Goal: Communication & Community: Participate in discussion

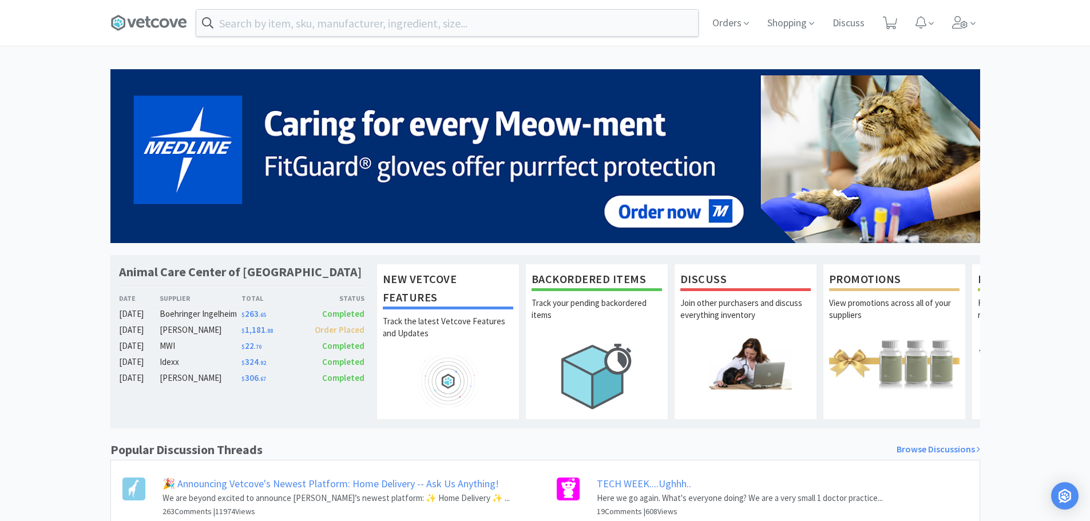
click at [173, 328] on div "[PERSON_NAME]" at bounding box center [201, 330] width 82 height 14
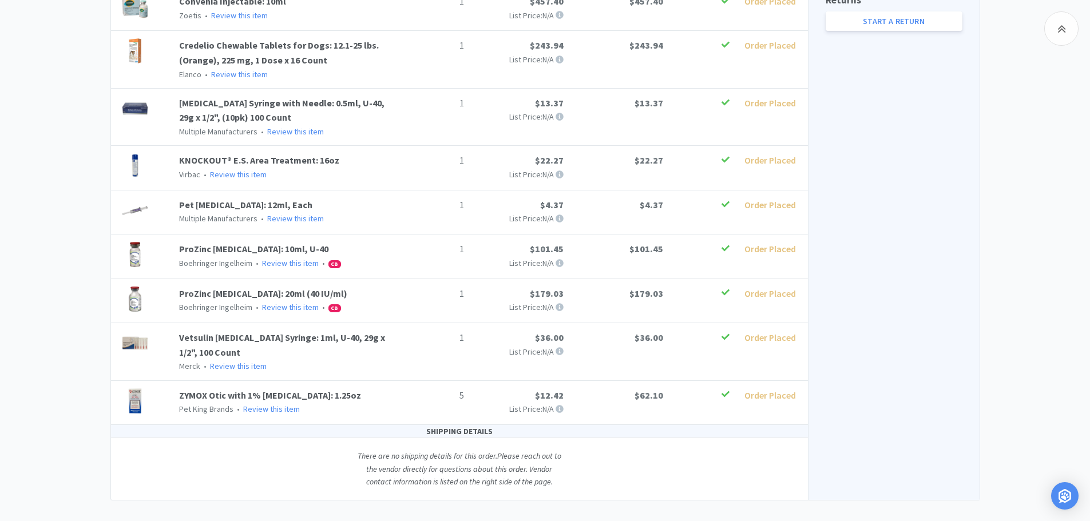
scroll to position [455, 0]
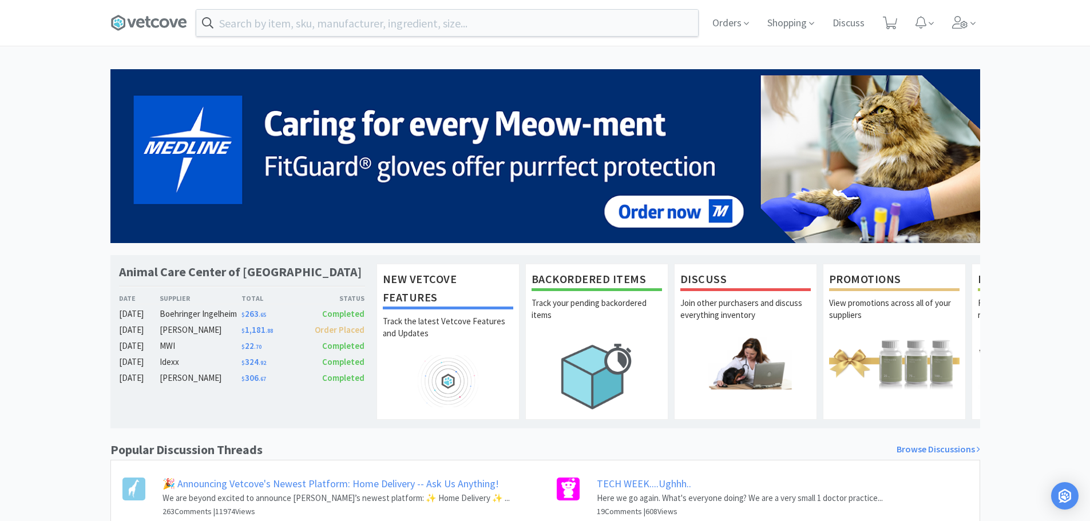
click at [251, 363] on span "$ 324 . 92" at bounding box center [253, 361] width 25 height 11
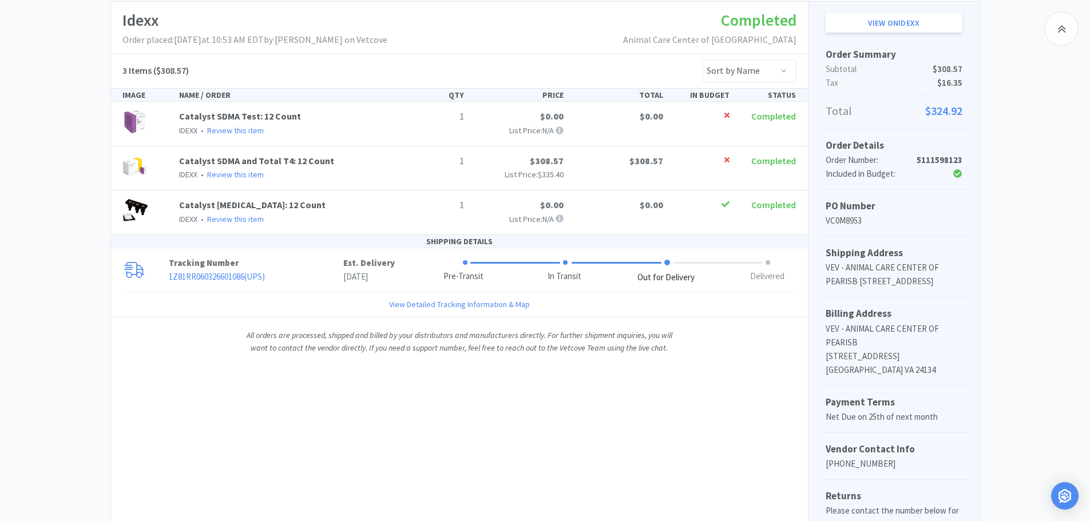
scroll to position [57, 0]
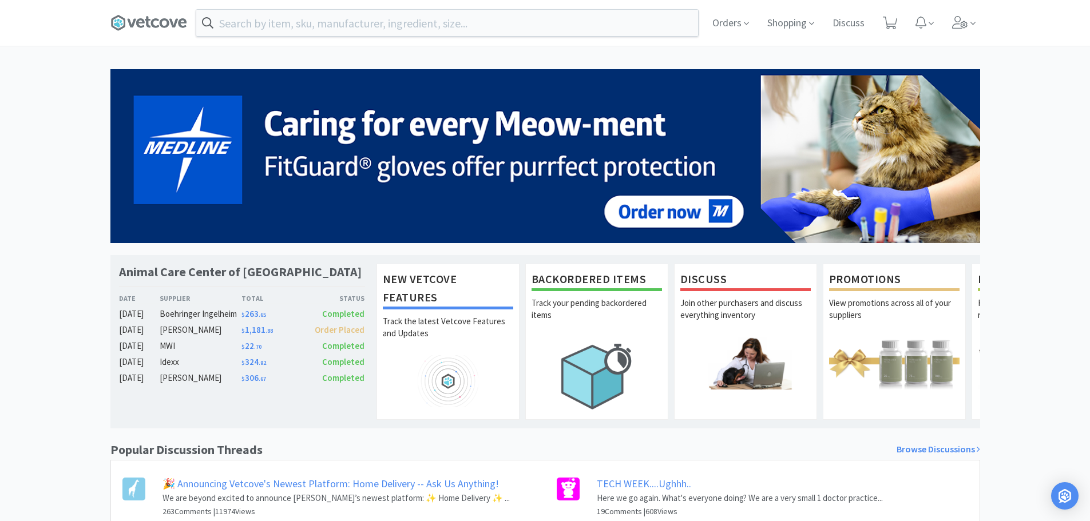
click at [252, 312] on span "$ 263 . 65" at bounding box center [253, 313] width 25 height 11
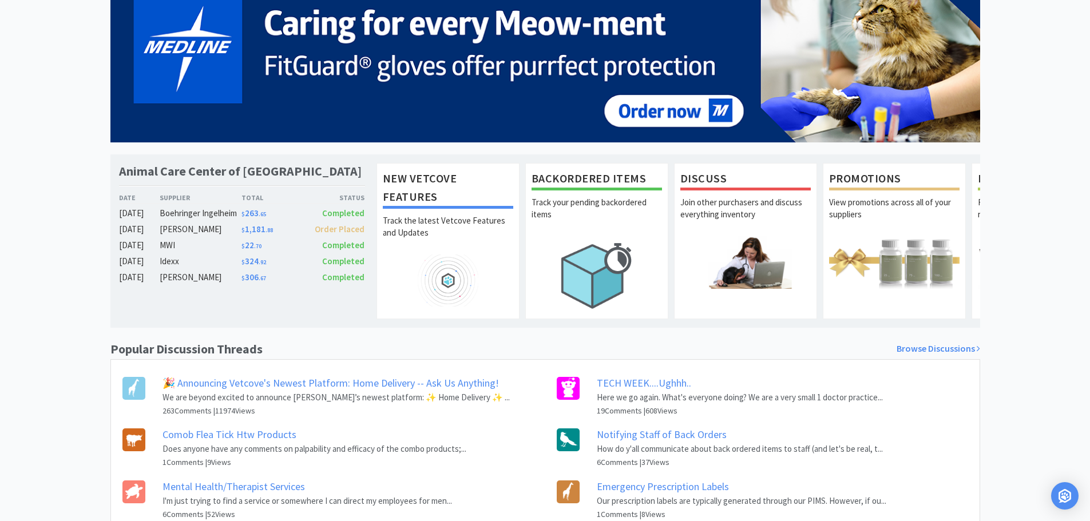
scroll to position [114, 0]
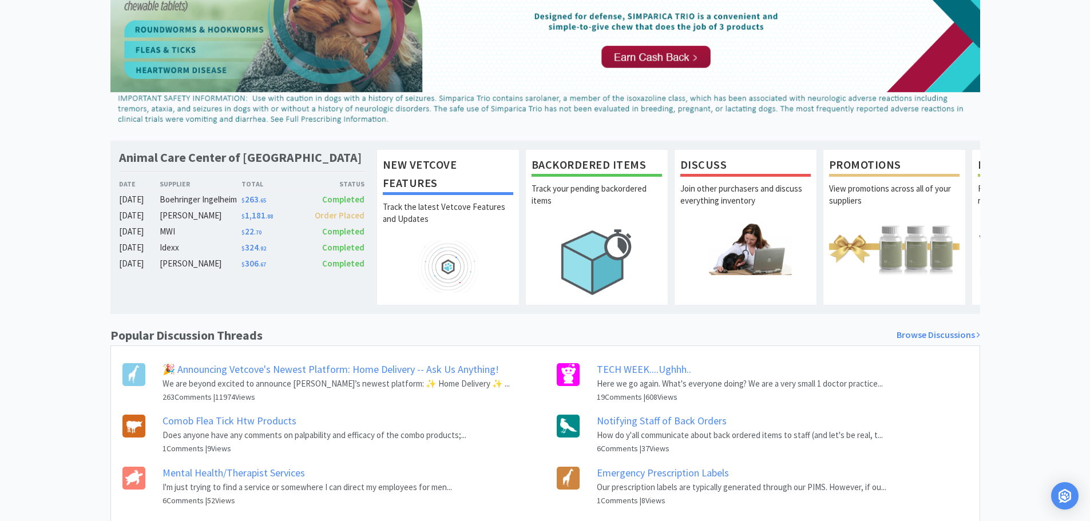
click at [663, 427] on link "Notifying Staff of Back Orders" at bounding box center [662, 420] width 130 height 13
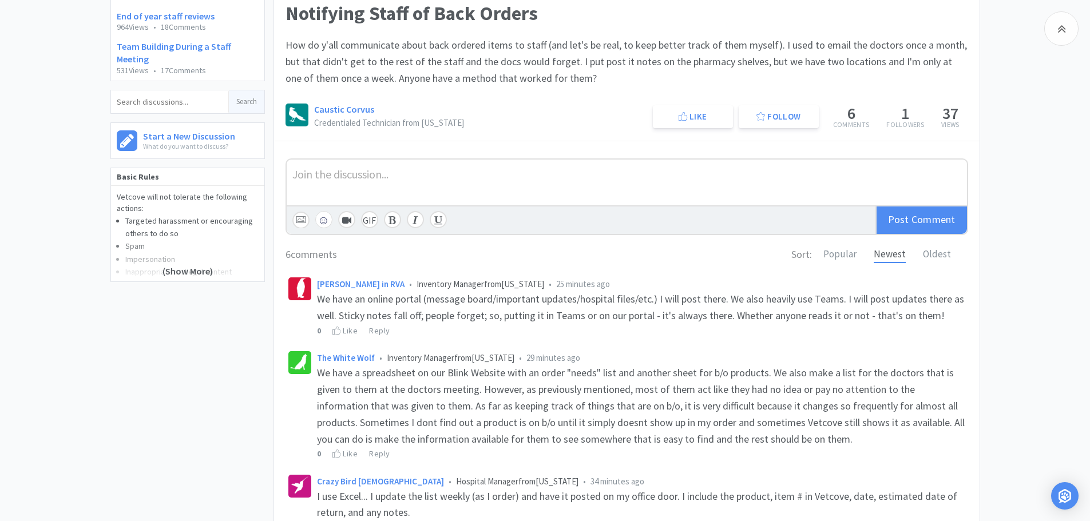
scroll to position [172, 0]
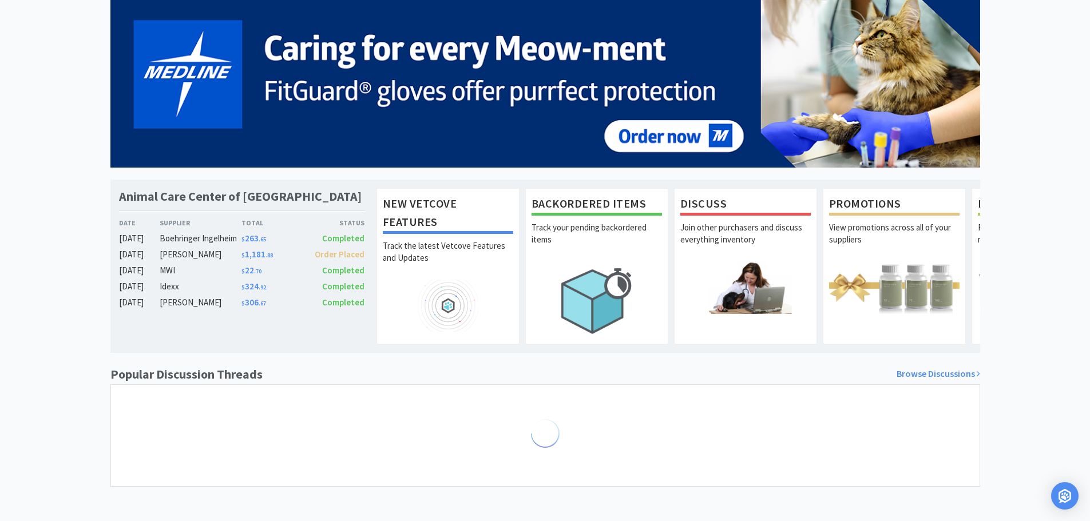
scroll to position [161, 0]
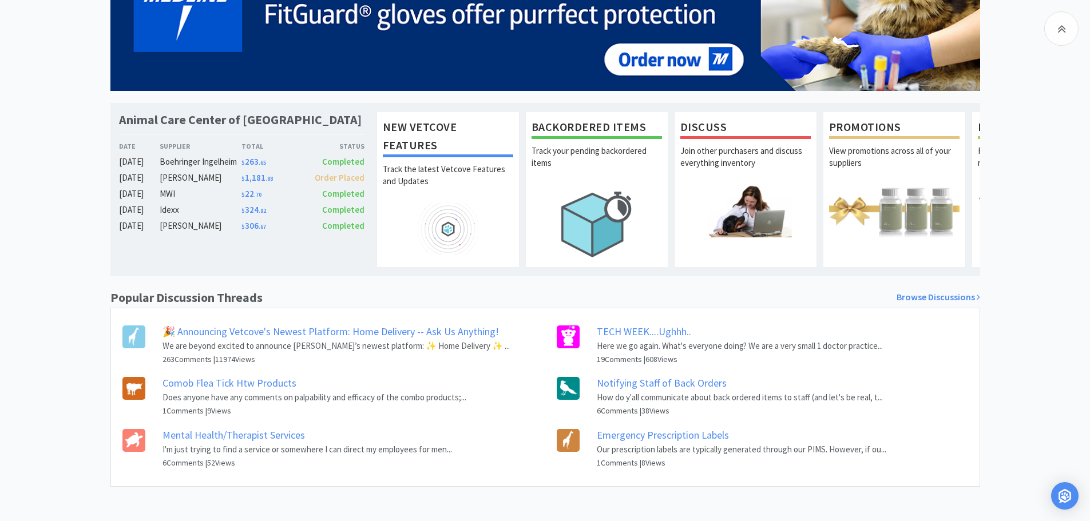
click at [251, 432] on link "Mental Health/Therapist Services" at bounding box center [233, 434] width 142 height 13
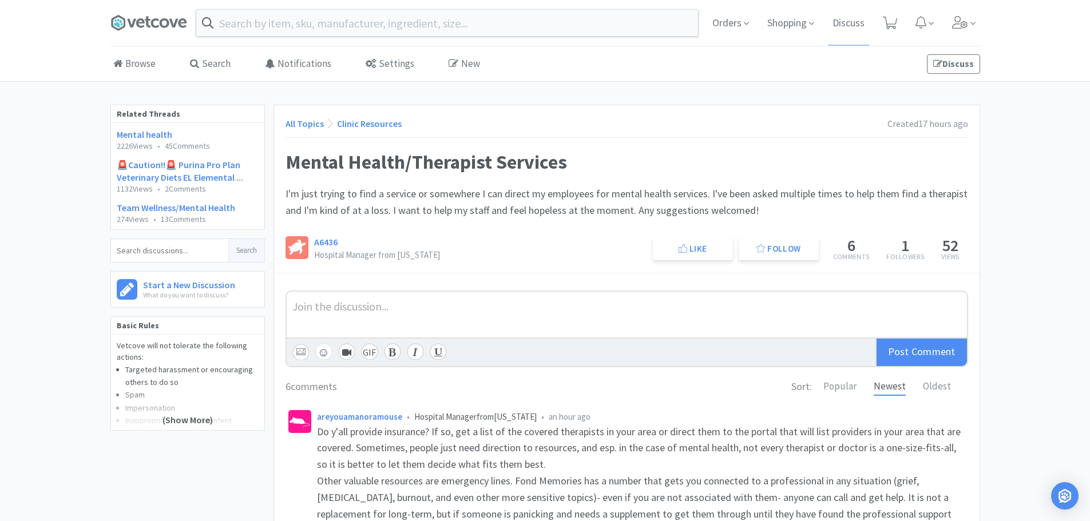
click at [142, 13] on span at bounding box center [153, 23] width 86 height 46
drag, startPoint x: 206, startPoint y: 210, endPoint x: 194, endPoint y: 217, distance: 13.6
click at [206, 210] on link "Team Wellness/Mental Health" at bounding box center [176, 207] width 118 height 11
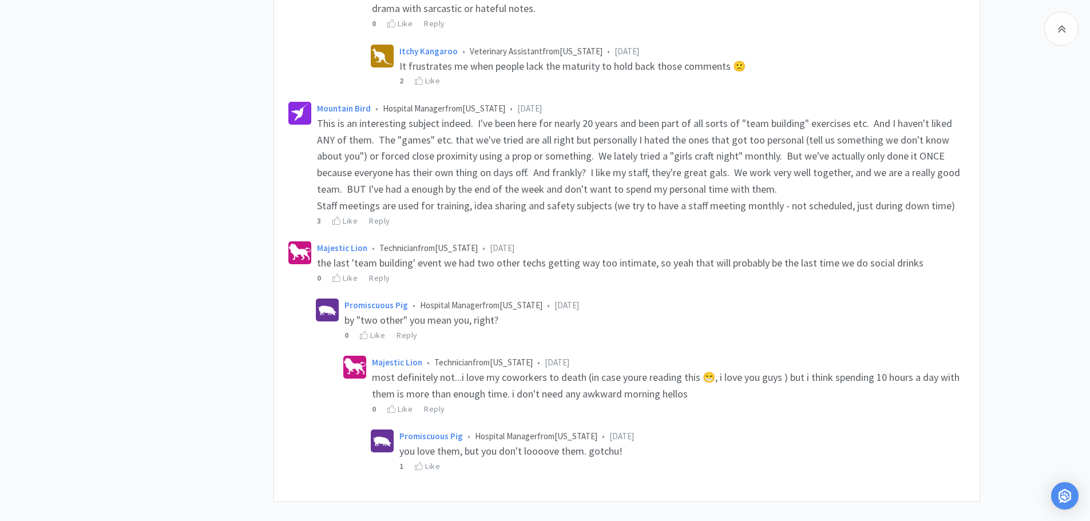
scroll to position [1277, 0]
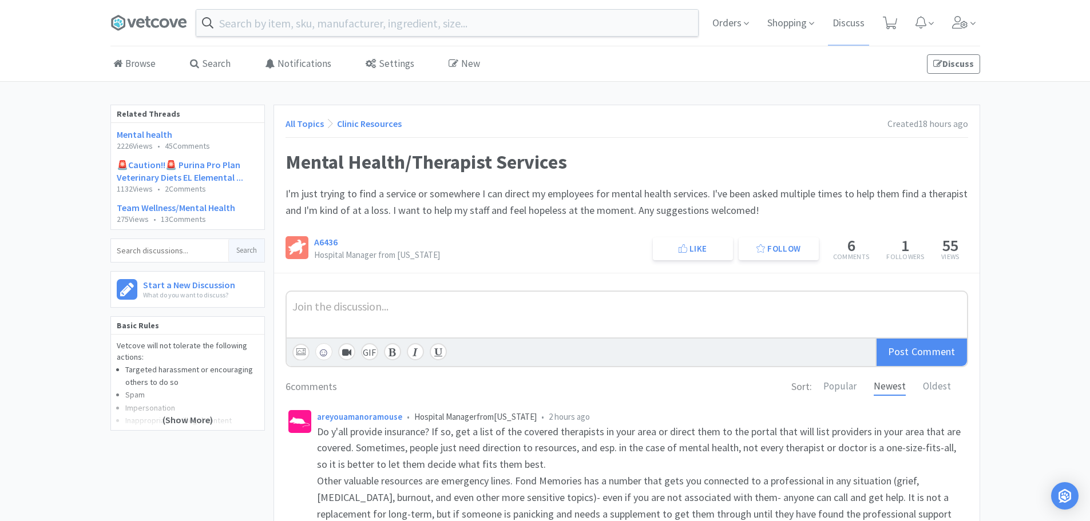
click at [146, 5] on span at bounding box center [153, 23] width 86 height 46
